Goal: Information Seeking & Learning: Check status

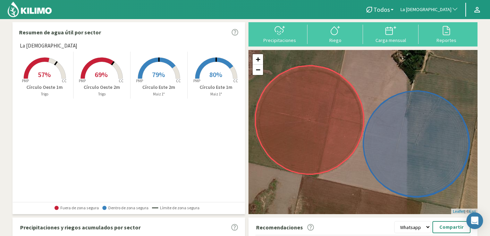
click at [447, 7] on span "La [DEMOGRAPHIC_DATA]" at bounding box center [426, 9] width 51 height 7
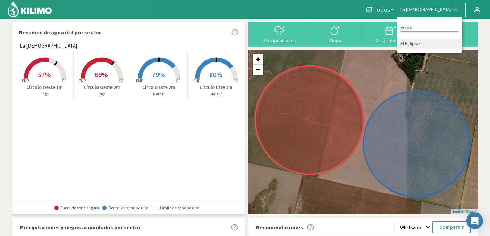
type input "ecli"
click at [445, 42] on li "El Eclipse" at bounding box center [429, 44] width 65 height 11
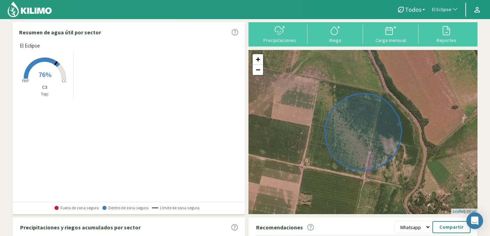
click at [50, 75] on span "76%" at bounding box center [45, 74] width 13 height 9
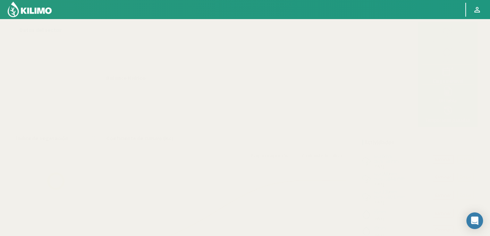
select select "68: Object"
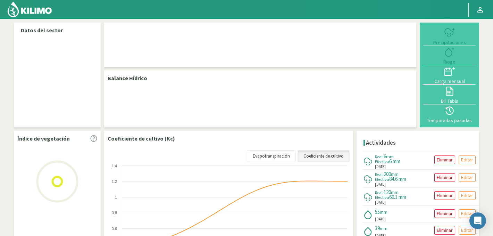
select select "68: Object"
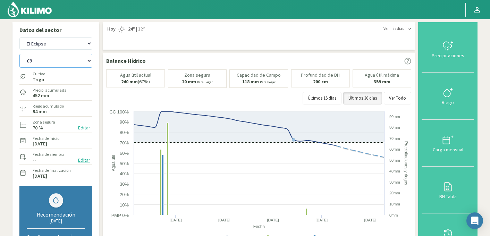
click at [66, 64] on select "C2 C3" at bounding box center [55, 61] width 73 height 14
click at [19, 54] on select "C2 C3" at bounding box center [55, 61] width 73 height 14
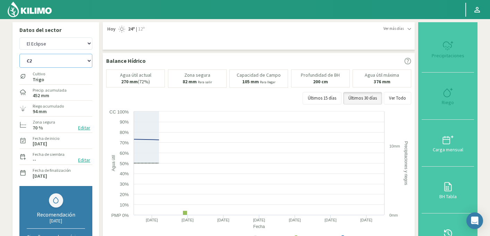
select select "1: Object"
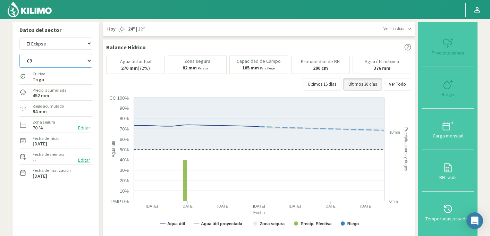
select select "346: Object"
select select "2: Object"
click at [66, 42] on select "Agr. Huertos de Chocalan Agrícola Bakia Agrícola Bakia - IC Agrícola Exser - Ca…" at bounding box center [55, 44] width 73 height 12
click at [19, 38] on select "Agr. Huertos de Chocalan Agrícola Bakia Agrícola Bakia - IC Agrícola Exser - Ca…" at bounding box center [55, 44] width 73 height 12
select select "663: Object"
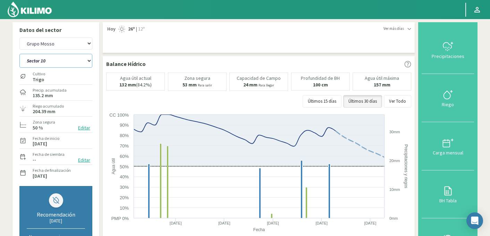
click at [73, 60] on select "Sector 10 Sector 9 B" at bounding box center [55, 61] width 73 height 14
click at [19, 54] on select "Sector 10 Sector 9 B" at bounding box center [55, 61] width 73 height 14
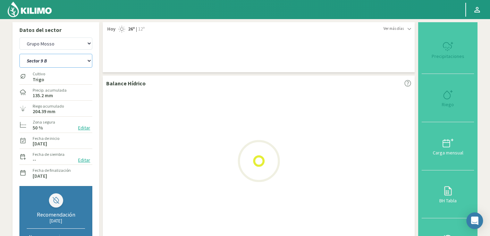
select select "4: Object"
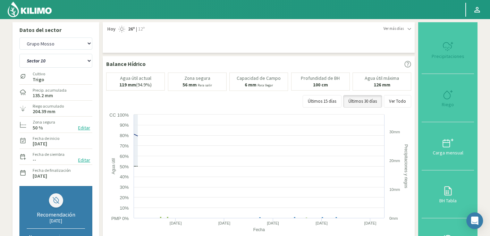
select select "941: Object"
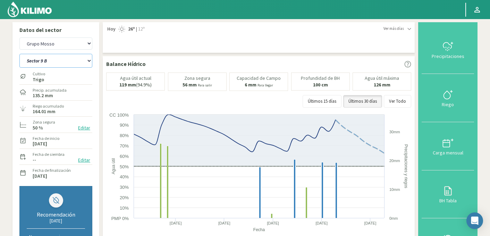
click at [52, 62] on select "Sector 10 Sector 9 B" at bounding box center [55, 61] width 73 height 14
click at [19, 54] on select "Sector 10 Sector 9 B" at bounding box center [55, 61] width 73 height 14
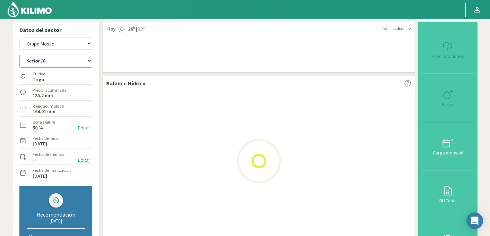
select select "7: Object"
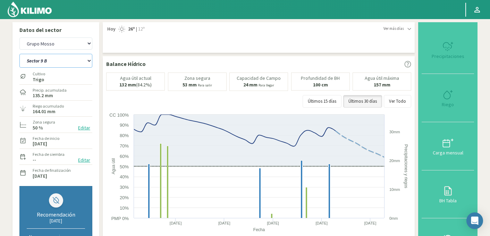
select select "1219: Object"
select select "8: Object"
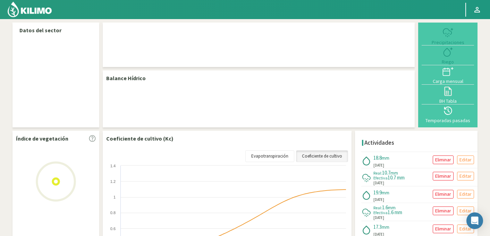
select select "107: Object"
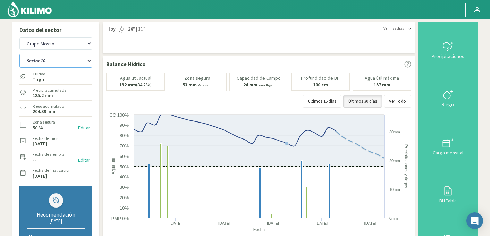
click at [40, 61] on select "Sector 10 Sector 9 B" at bounding box center [55, 61] width 73 height 14
click at [19, 54] on select "Sector 10 Sector 9 B" at bounding box center [55, 61] width 73 height 14
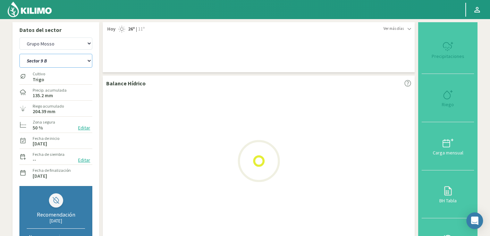
select select "0: Object"
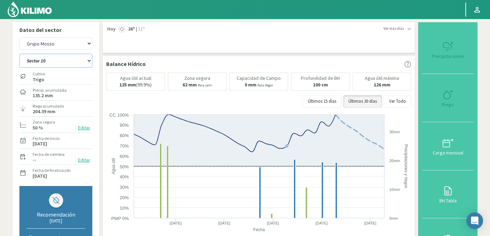
select select "385: Object"
select select "3: Object"
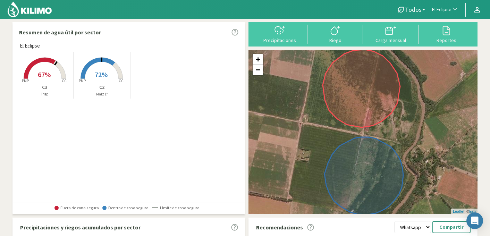
click at [447, 8] on span "El Eclipse" at bounding box center [441, 9] width 19 height 7
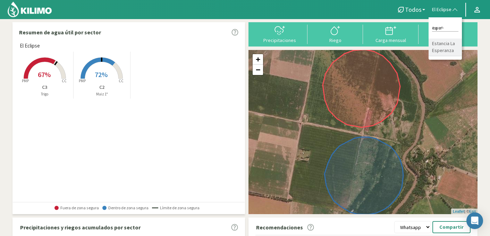
type input "esper"
click at [447, 45] on li "Estancia La Esperanza" at bounding box center [445, 48] width 33 height 18
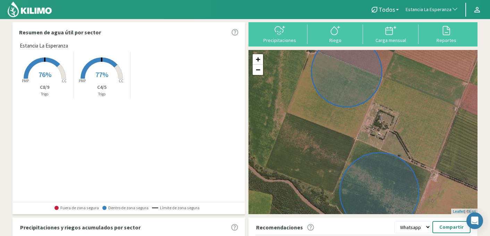
click at [97, 75] on span "77%" at bounding box center [101, 74] width 13 height 9
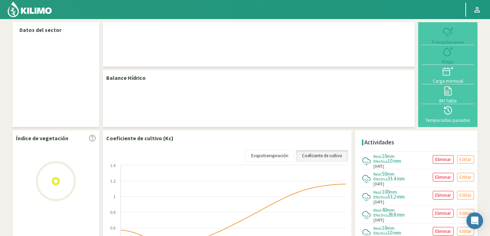
select select "85: Object"
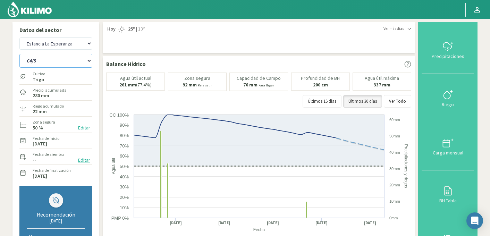
click at [73, 58] on select "C4/5 C8/9" at bounding box center [55, 61] width 73 height 14
click at [19, 54] on select "C4/5 C8/9" at bounding box center [55, 61] width 73 height 14
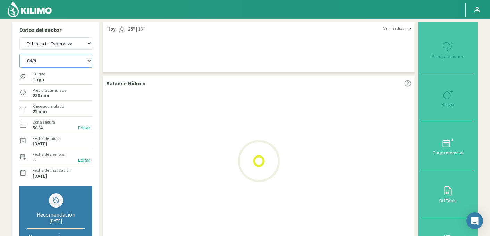
select select "0: Object"
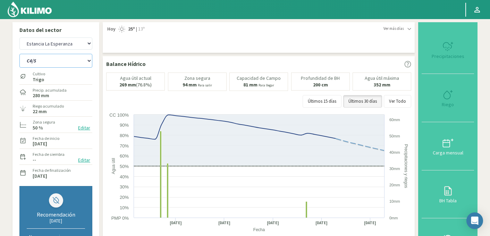
select select "363: Object"
click at [60, 61] on select "C4/5 C8/9" at bounding box center [55, 61] width 73 height 14
click at [19, 54] on select "C4/5 C8/9" at bounding box center [55, 61] width 73 height 14
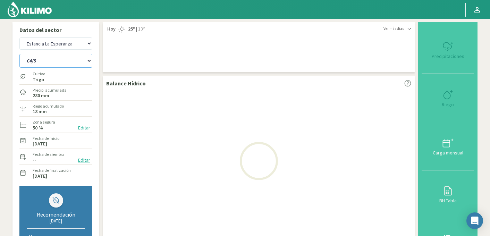
select select "3: Object"
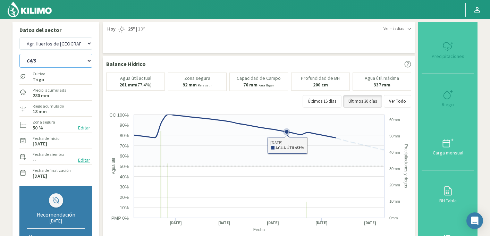
select select "641: Object"
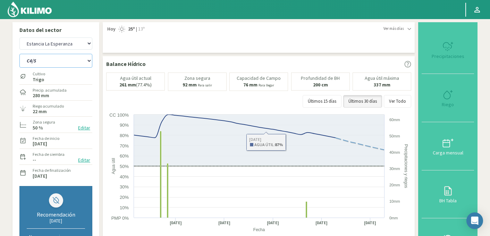
click at [66, 61] on select "C4/5 C8/9" at bounding box center [55, 61] width 73 height 14
click at [19, 54] on select "C4/5 C8/9" at bounding box center [55, 61] width 73 height 14
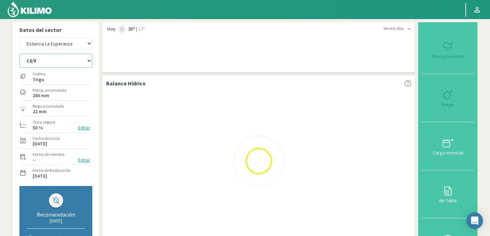
select select "4: Object"
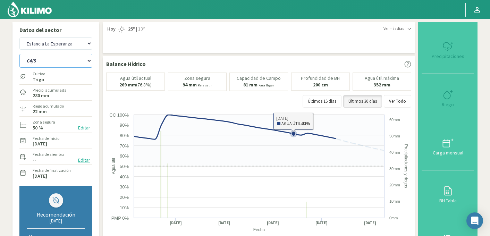
select select "919: Object"
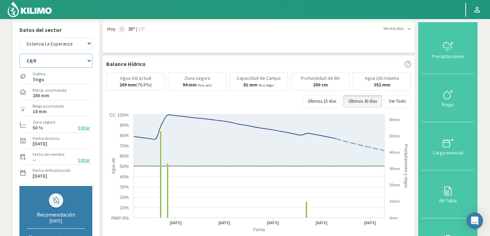
click at [63, 63] on select "C4/5 C8/9" at bounding box center [55, 61] width 73 height 14
click at [19, 54] on select "C4/5 C8/9" at bounding box center [55, 61] width 73 height 14
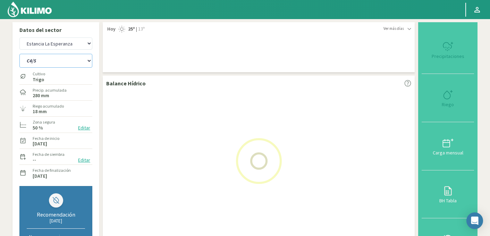
select select "7: Object"
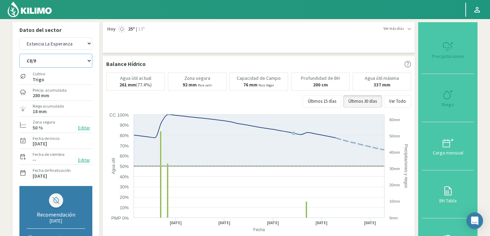
select select "1197: Object"
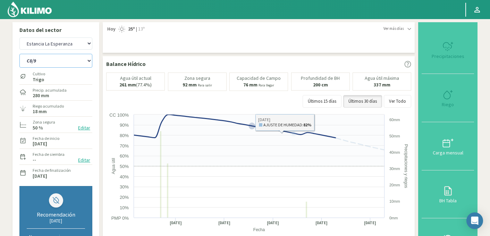
select select "8: Object"
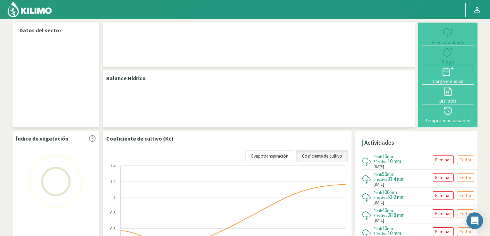
select select "85: Object"
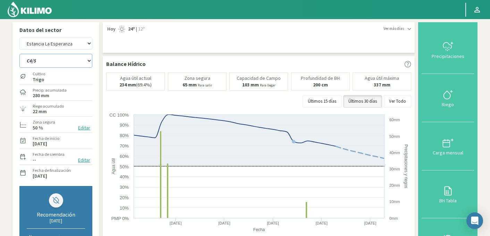
click at [53, 60] on select "C4/5 C8/9" at bounding box center [55, 61] width 73 height 14
click at [19, 54] on select "C4/5 C8/9" at bounding box center [55, 61] width 73 height 14
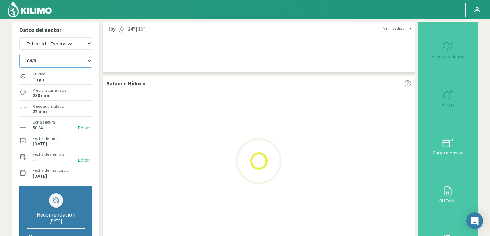
select select "0: Object"
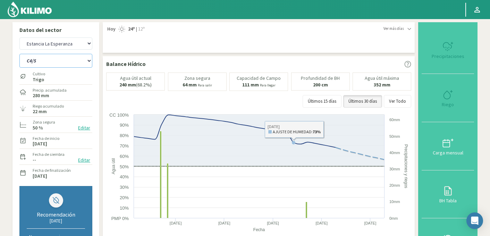
select select "363: Object"
select select "3: Object"
click at [276, 103] on div "Últimos 15 días Últimos 30 días Ver Todo" at bounding box center [258, 101] width 305 height 13
